Goal: Task Accomplishment & Management: Manage account settings

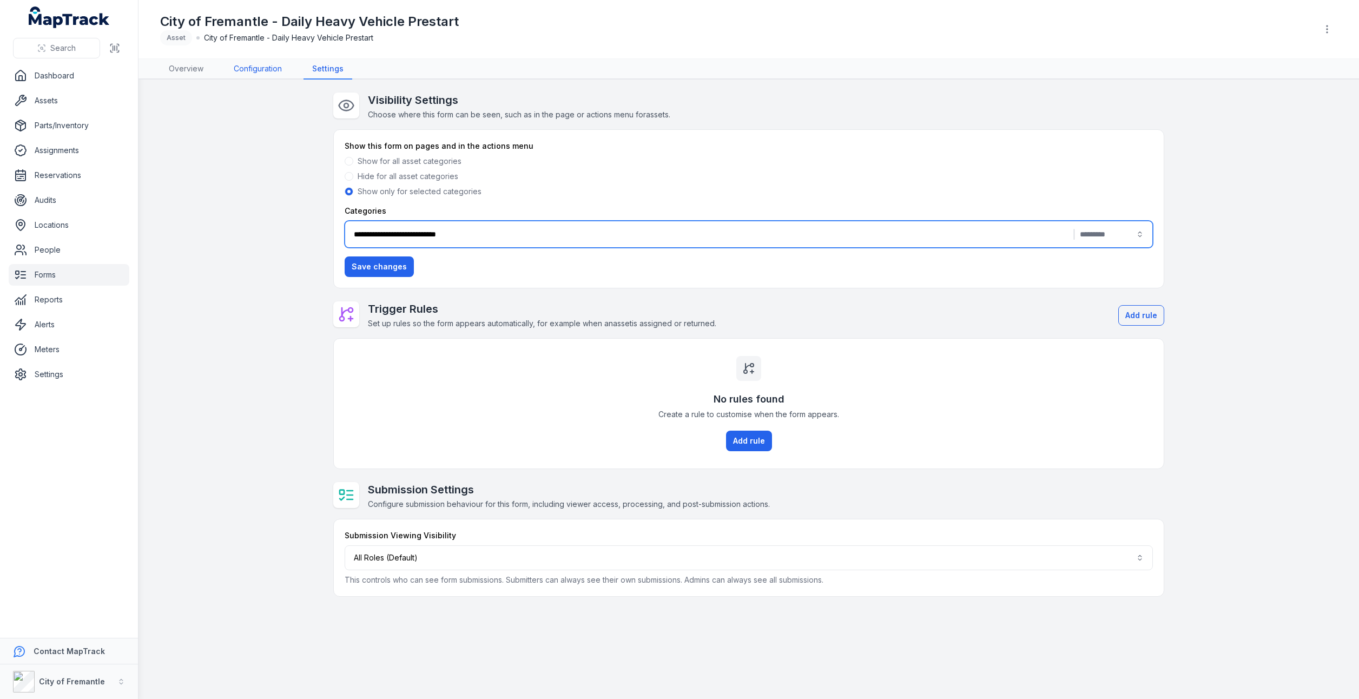
click at [254, 63] on link "Configuration" at bounding box center [257, 69] width 65 height 21
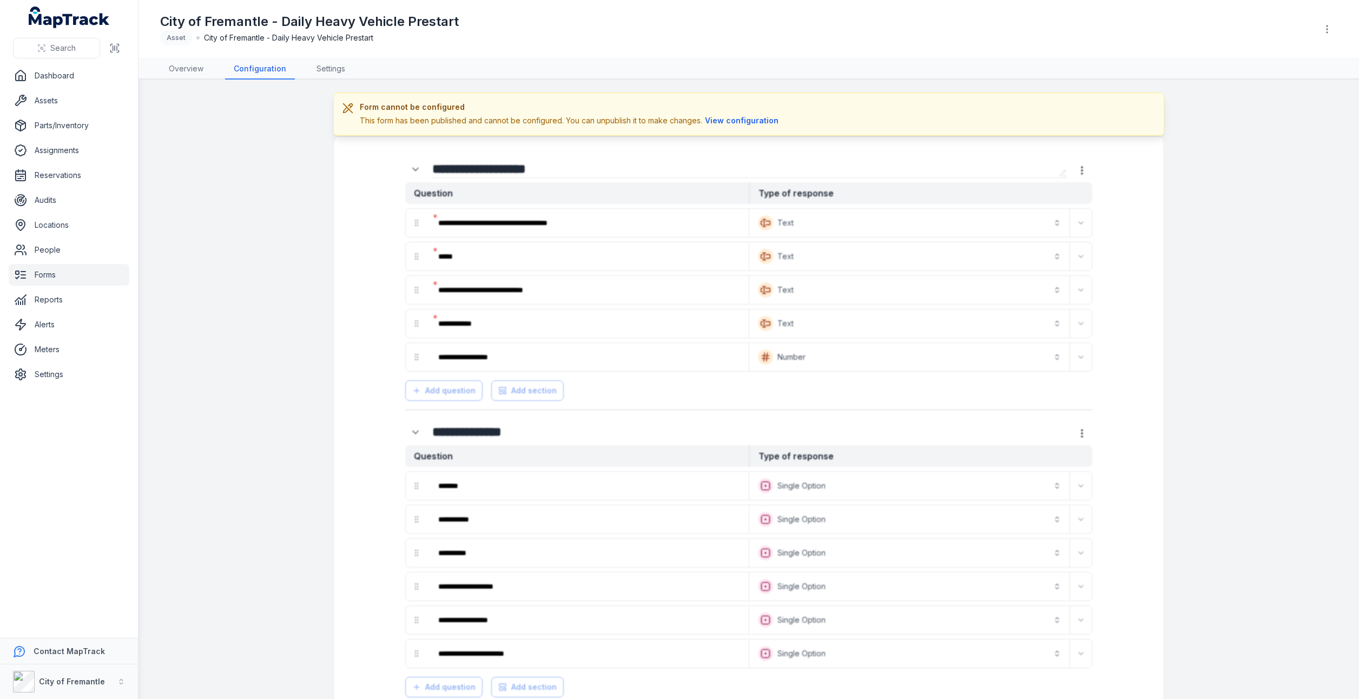
click at [743, 117] on button "View configuration" at bounding box center [741, 121] width 79 height 12
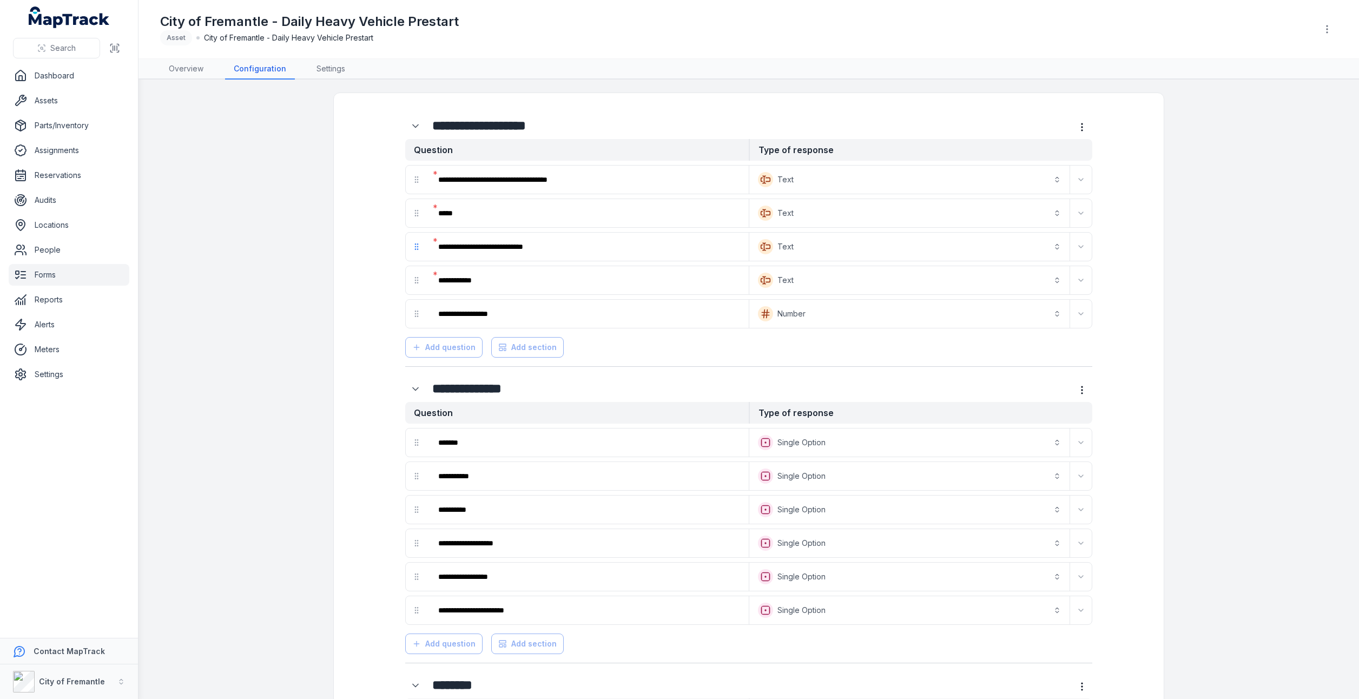
click at [412, 247] on icon "drag" at bounding box center [416, 246] width 9 height 9
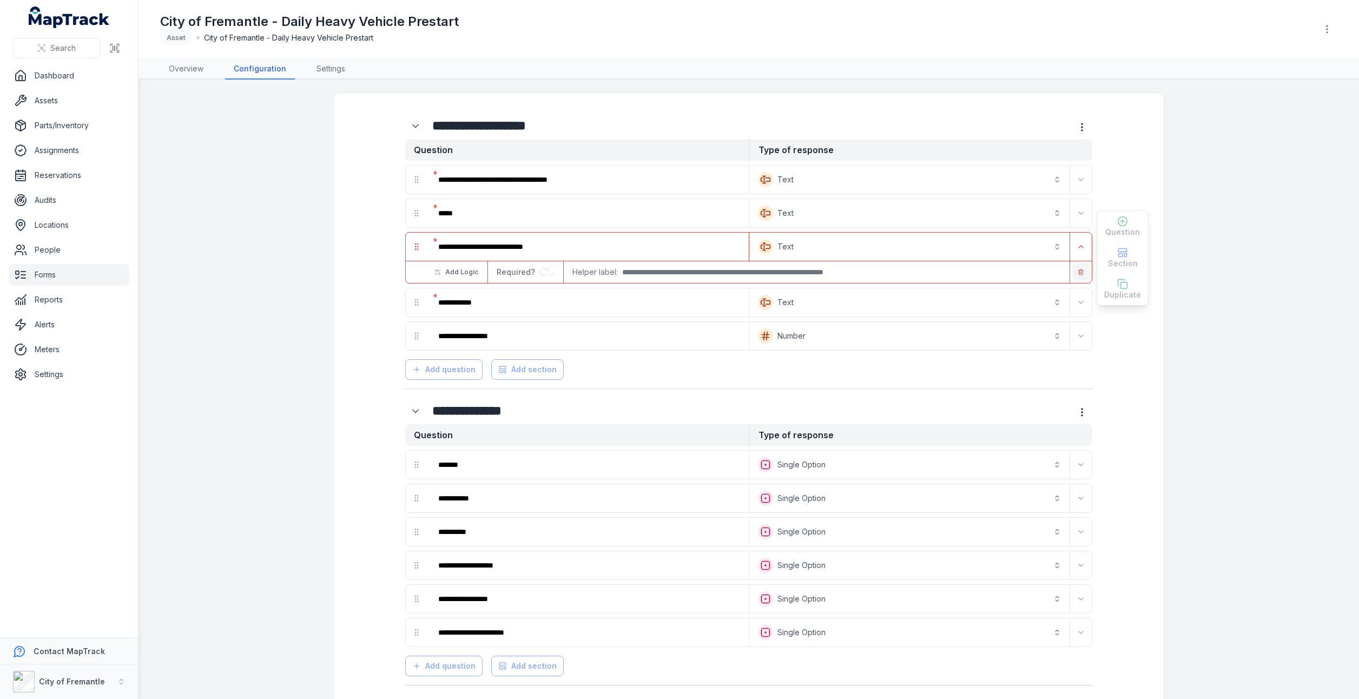
click at [1080, 272] on icon "button" at bounding box center [1081, 272] width 6 height 6
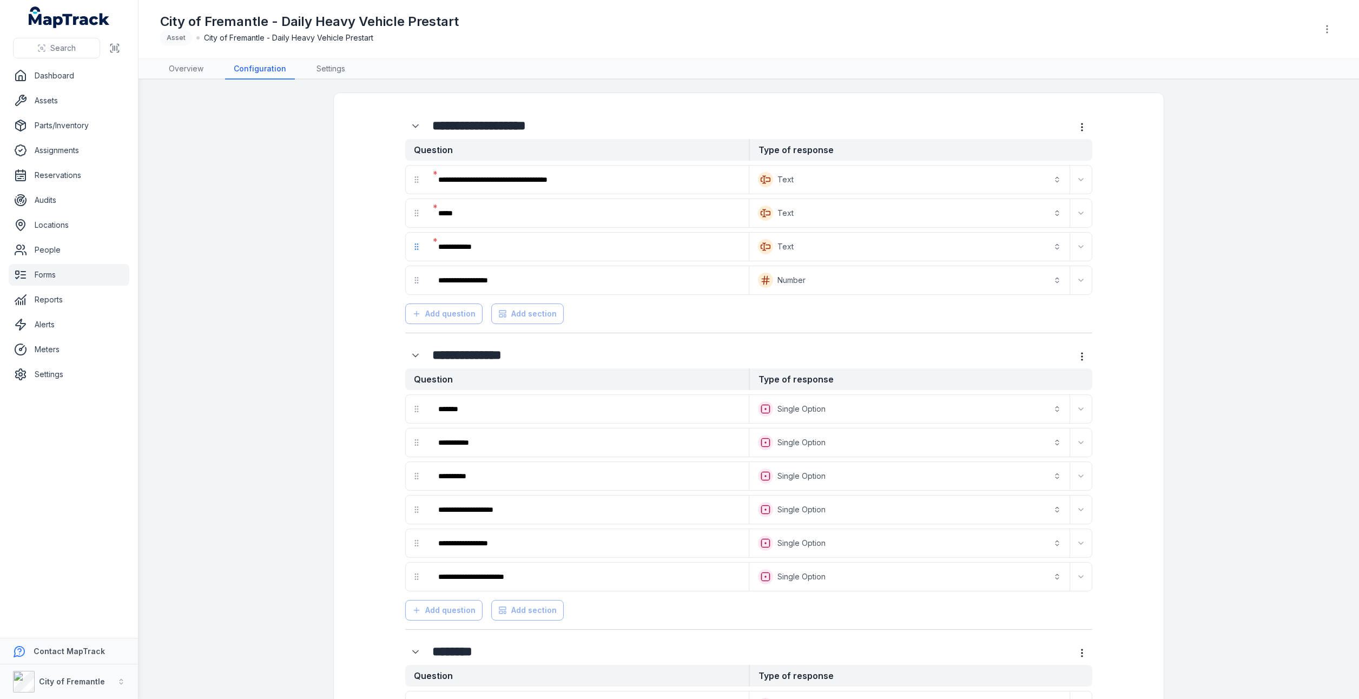
click at [412, 246] on icon "drag" at bounding box center [416, 246] width 9 height 9
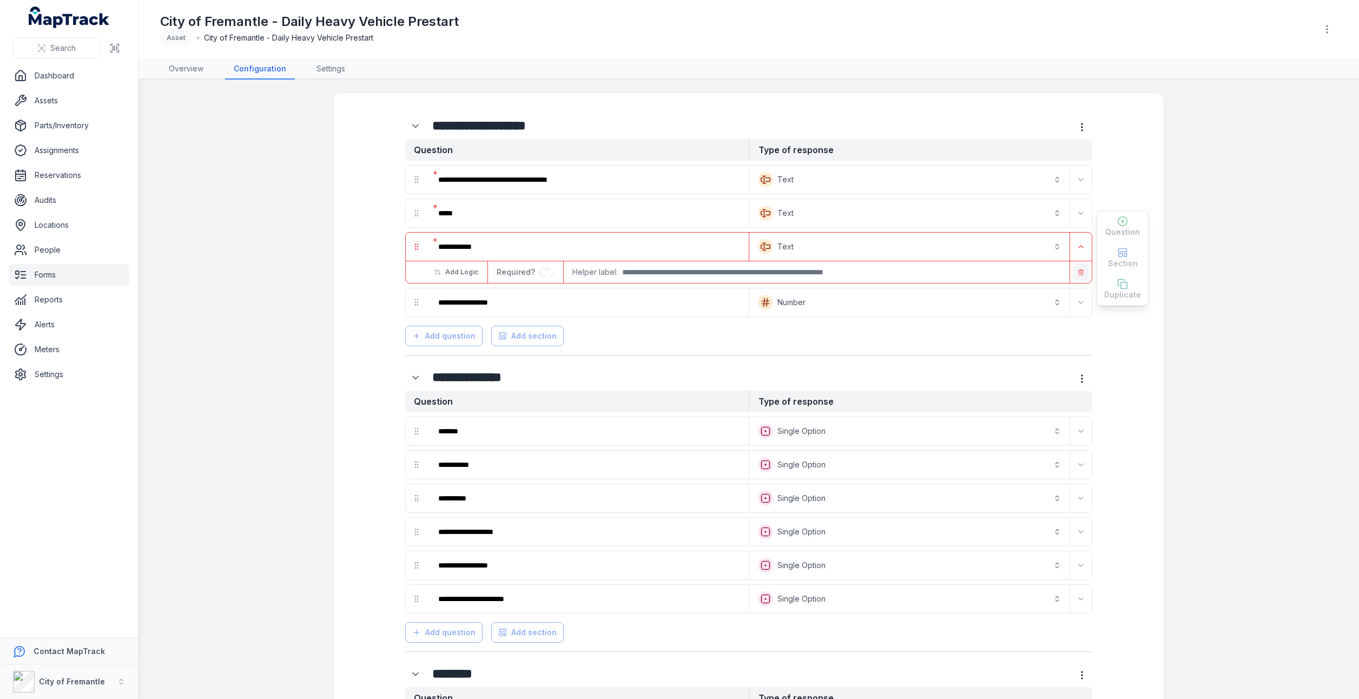
click at [1081, 276] on button "button" at bounding box center [1080, 271] width 17 height 17
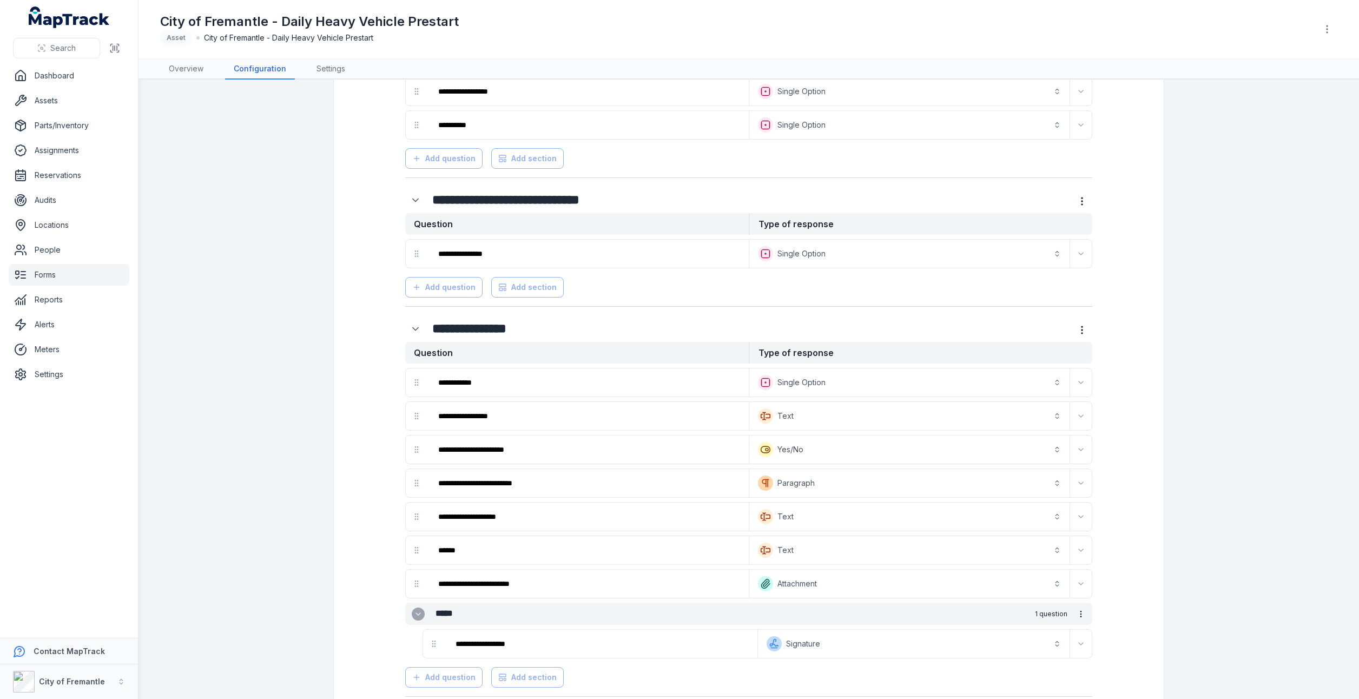
scroll to position [1988, 0]
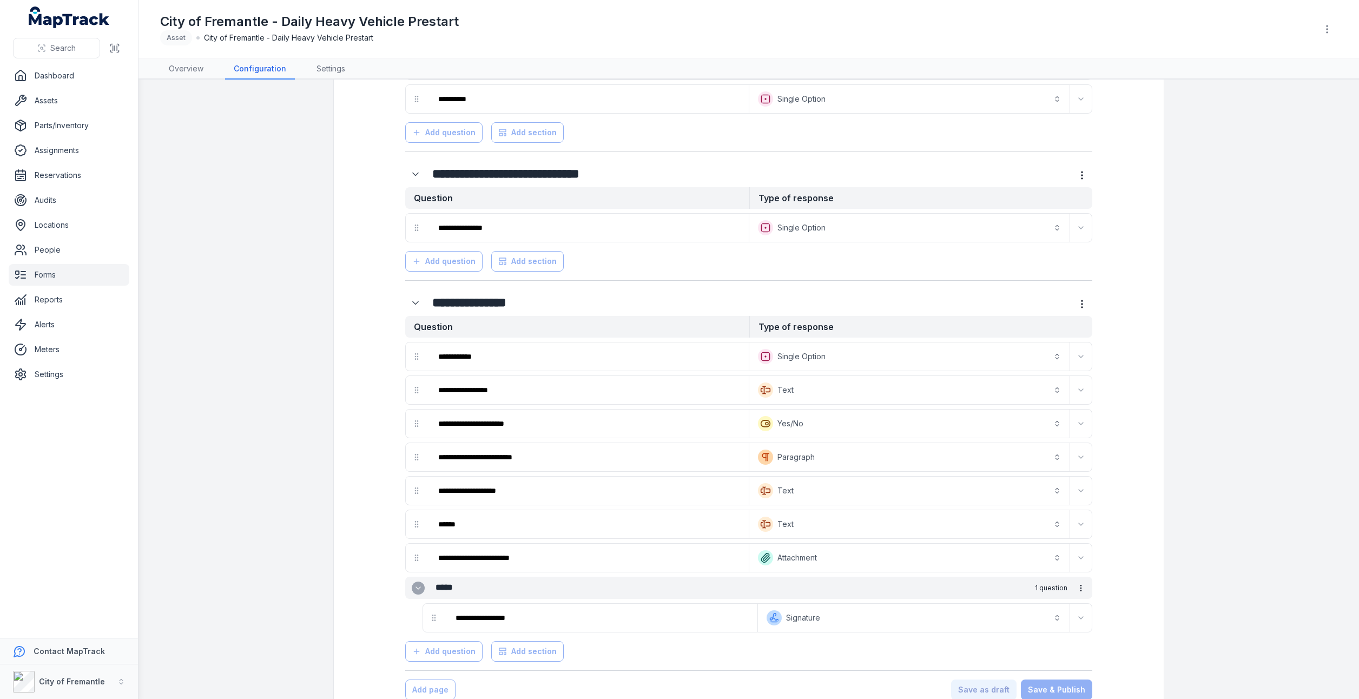
click at [1054, 680] on div "Save as draft Save & Publish" at bounding box center [1021, 690] width 141 height 21
click at [994, 680] on div "Save as draft Save & Publish" at bounding box center [1021, 690] width 141 height 21
click at [1054, 680] on div "Save as draft Save & Publish" at bounding box center [1021, 690] width 141 height 21
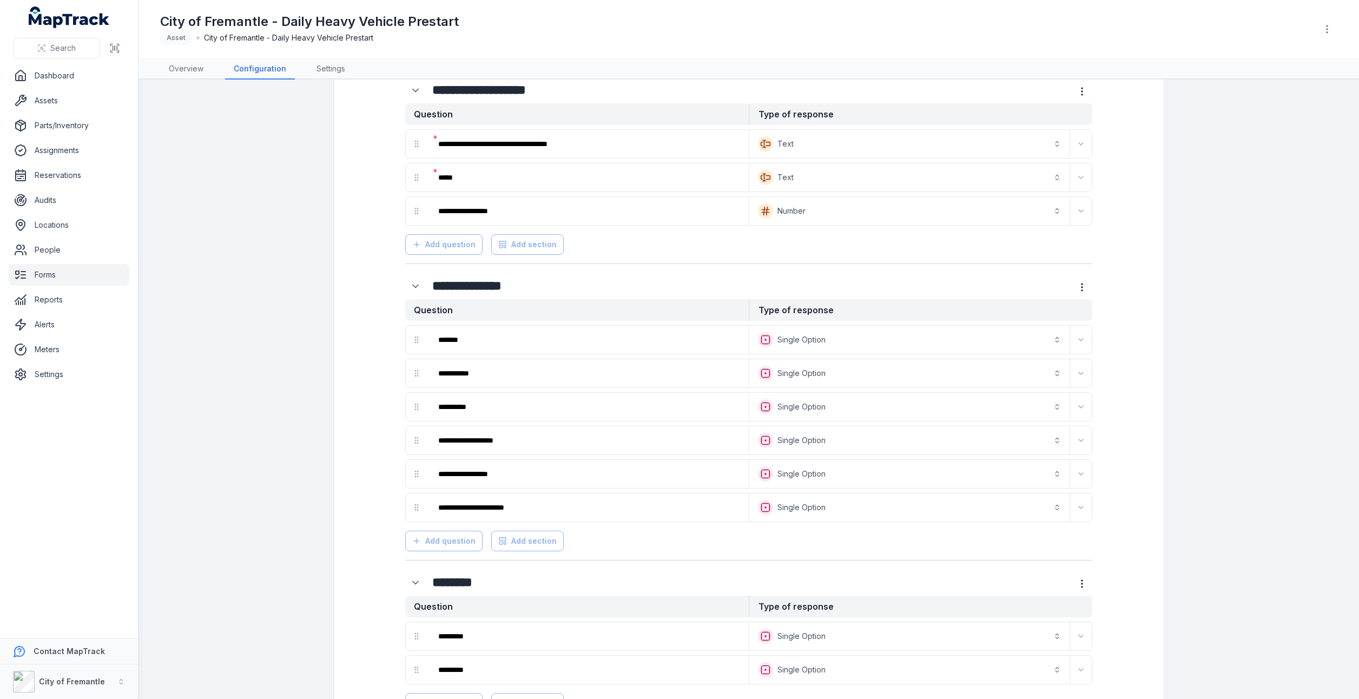
scroll to position [0, 0]
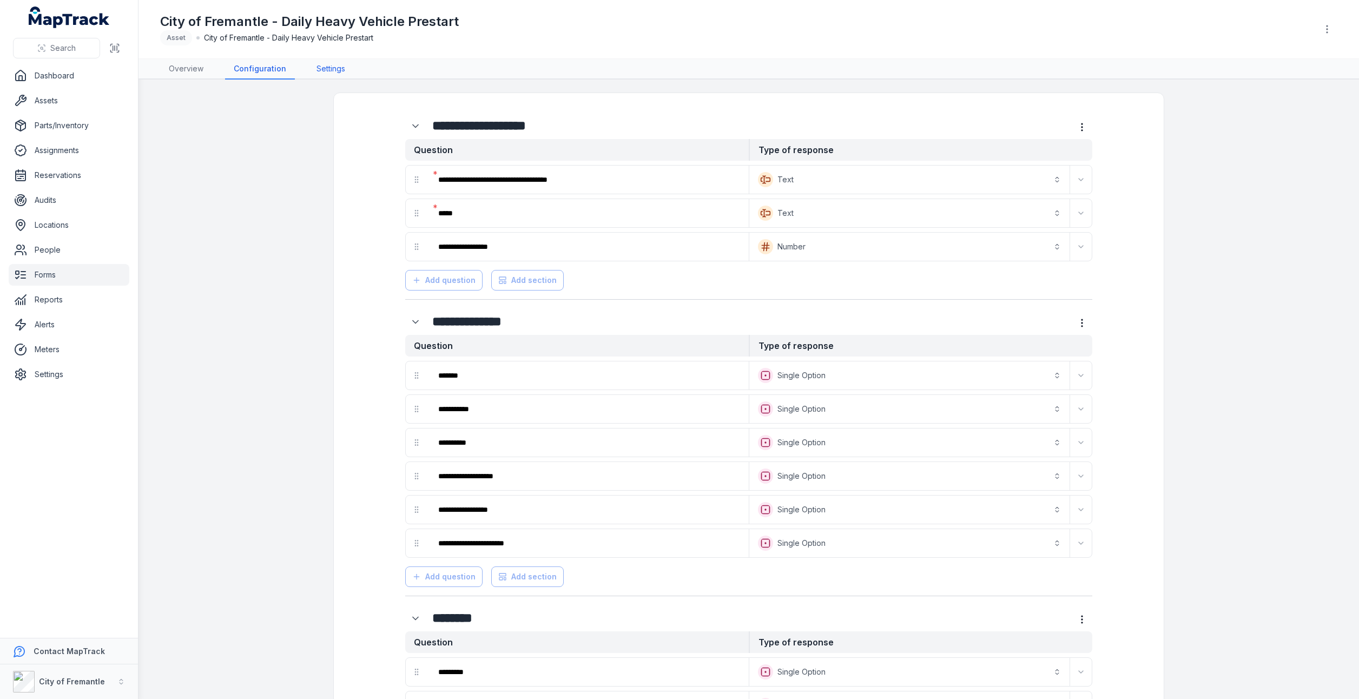
click at [323, 72] on link "Settings" at bounding box center [331, 69] width 46 height 21
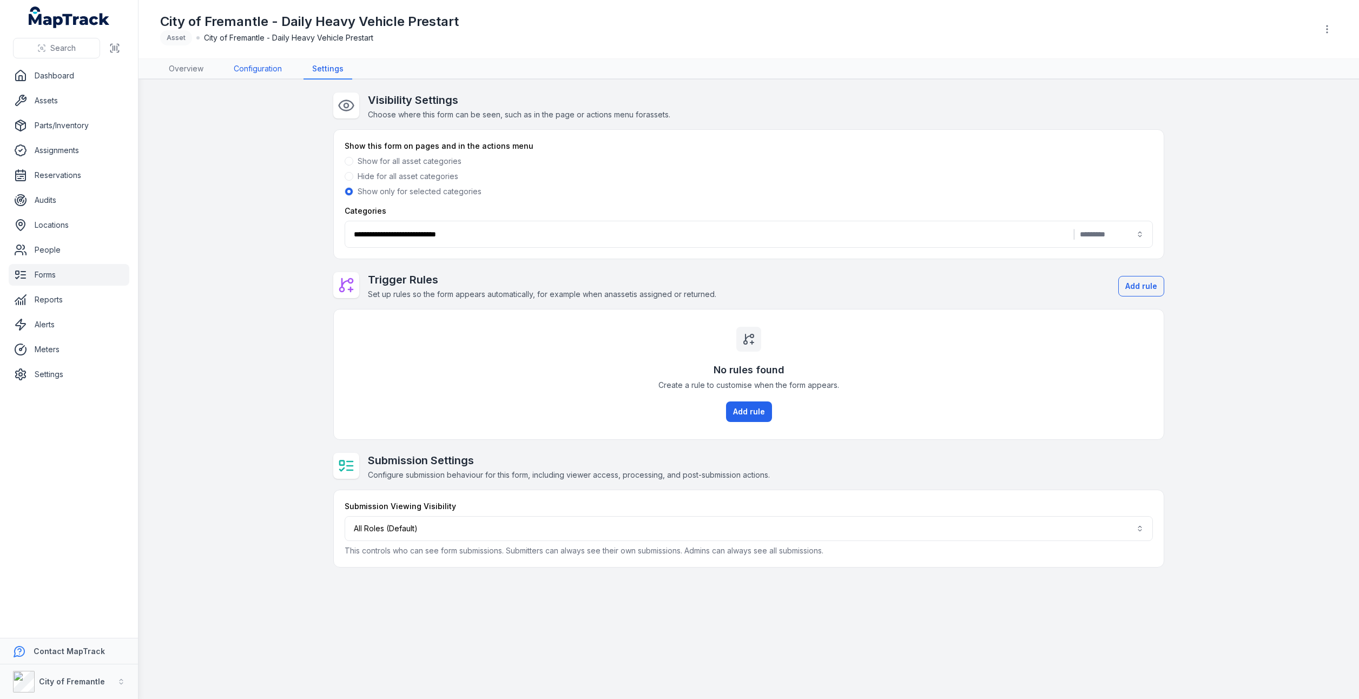
click at [262, 77] on link "Configuration" at bounding box center [257, 69] width 65 height 21
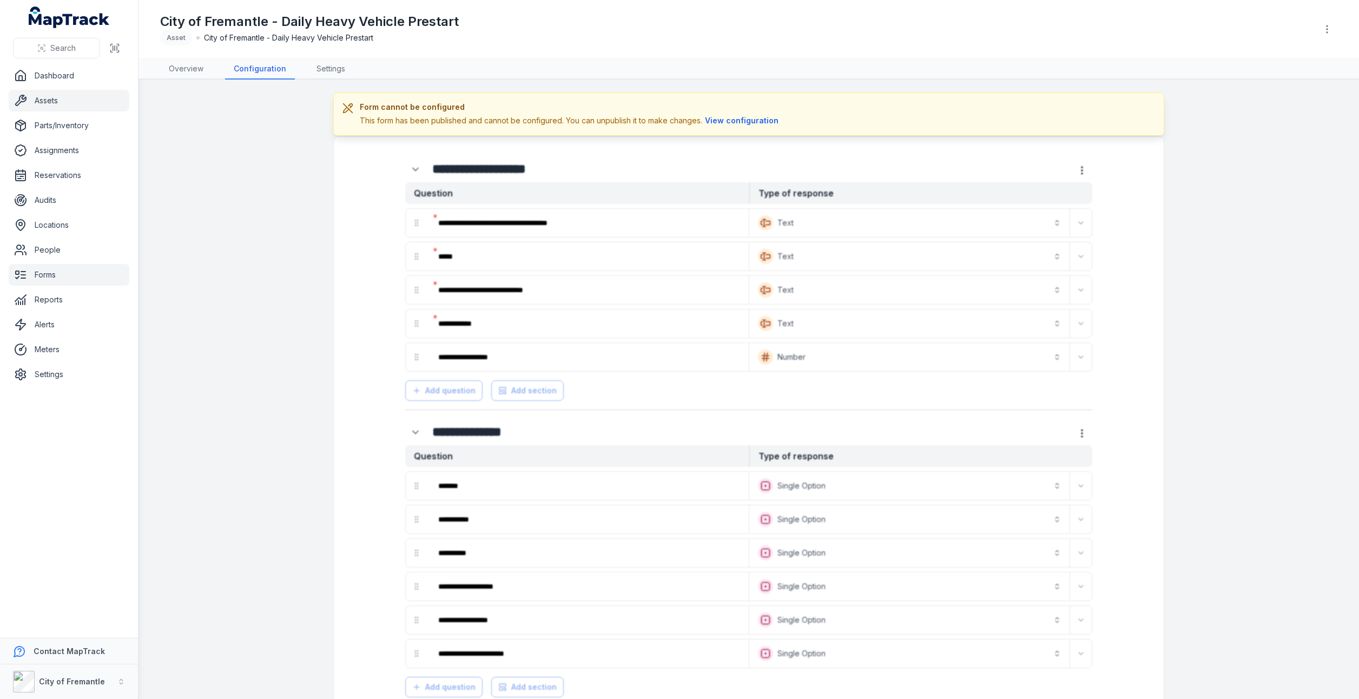
click at [54, 107] on link "Assets" at bounding box center [69, 101] width 121 height 22
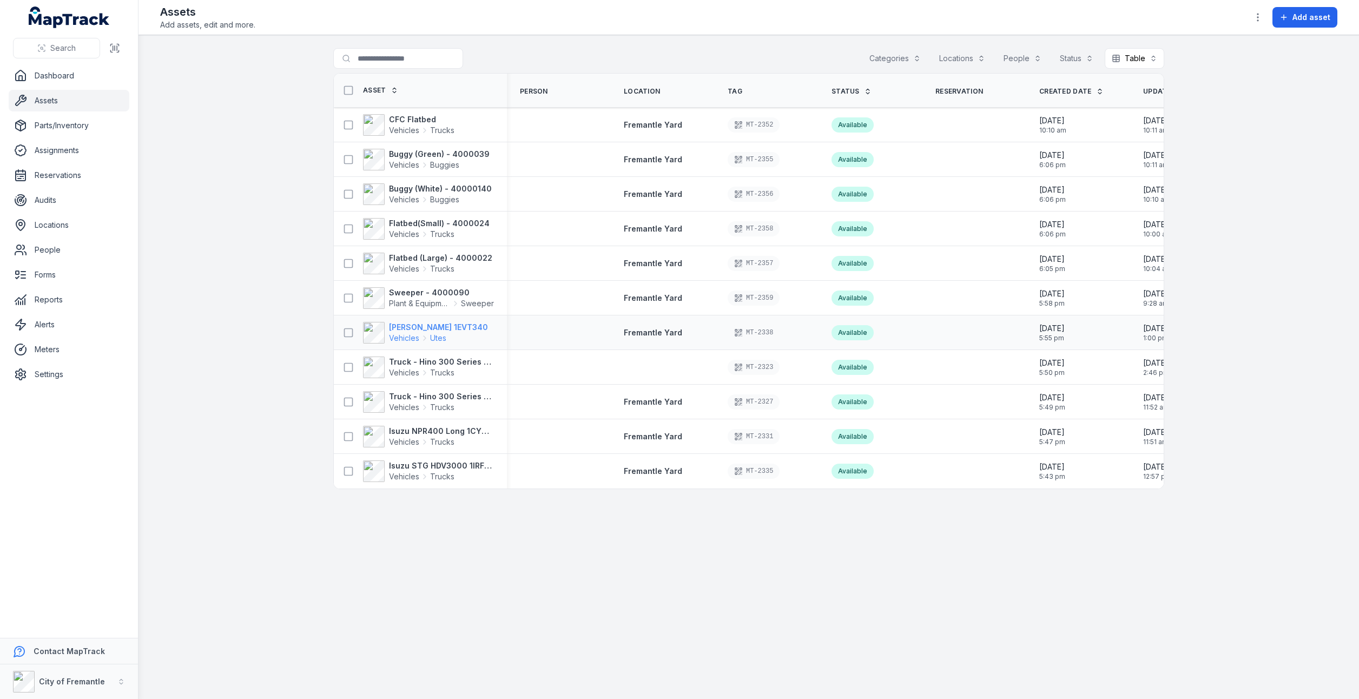
click at [409, 333] on span "Vehicles" at bounding box center [404, 338] width 30 height 11
